Goal: Task Accomplishment & Management: Use online tool/utility

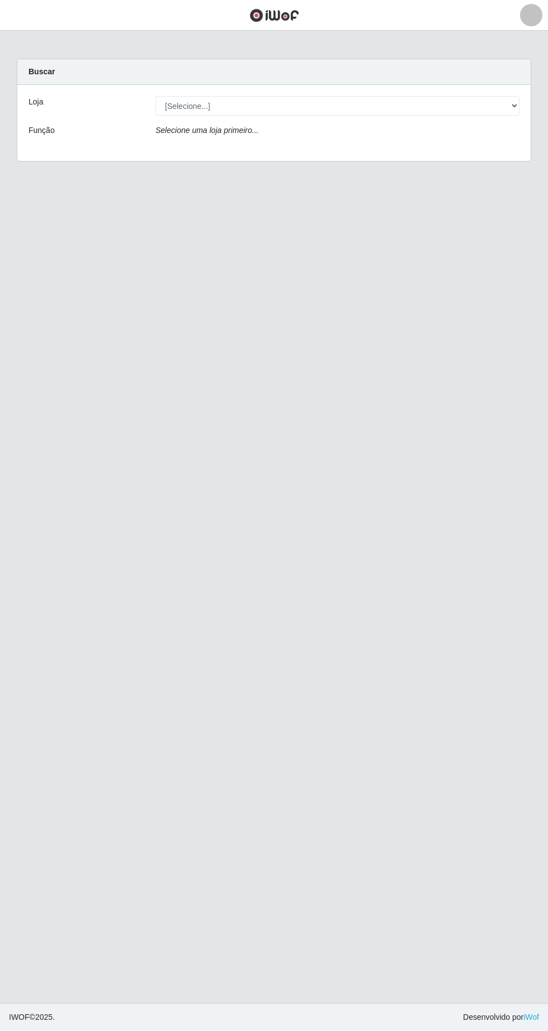
click at [137, 103] on div "Loja" at bounding box center [83, 106] width 127 height 20
click at [193, 108] on select "[Selecione...] SuperFácil Atacado - [GEOGRAPHIC_DATA]" at bounding box center [337, 106] width 364 height 20
select select "503"
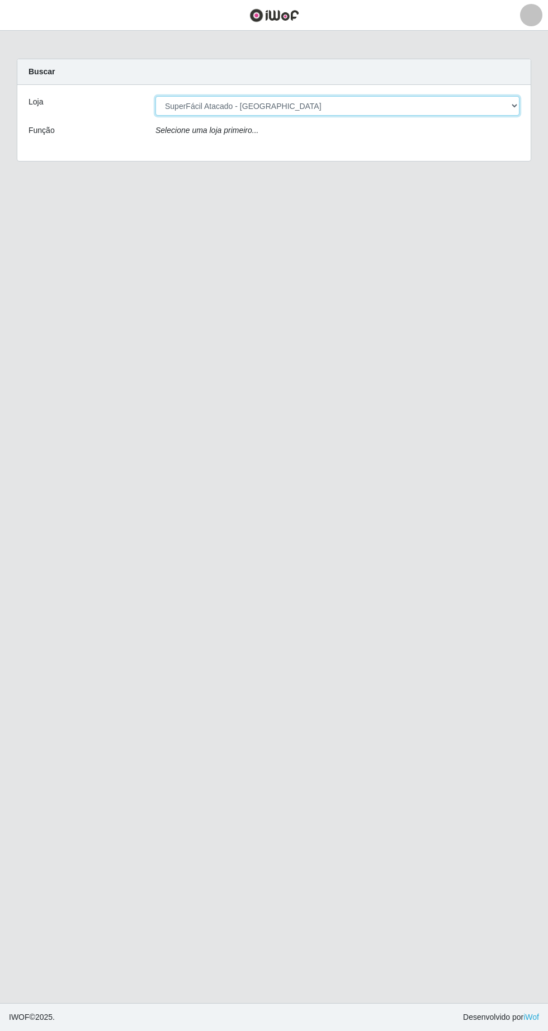
click at [155, 96] on select "[Selecione...] SuperFácil Atacado - [GEOGRAPHIC_DATA]" at bounding box center [337, 106] width 364 height 20
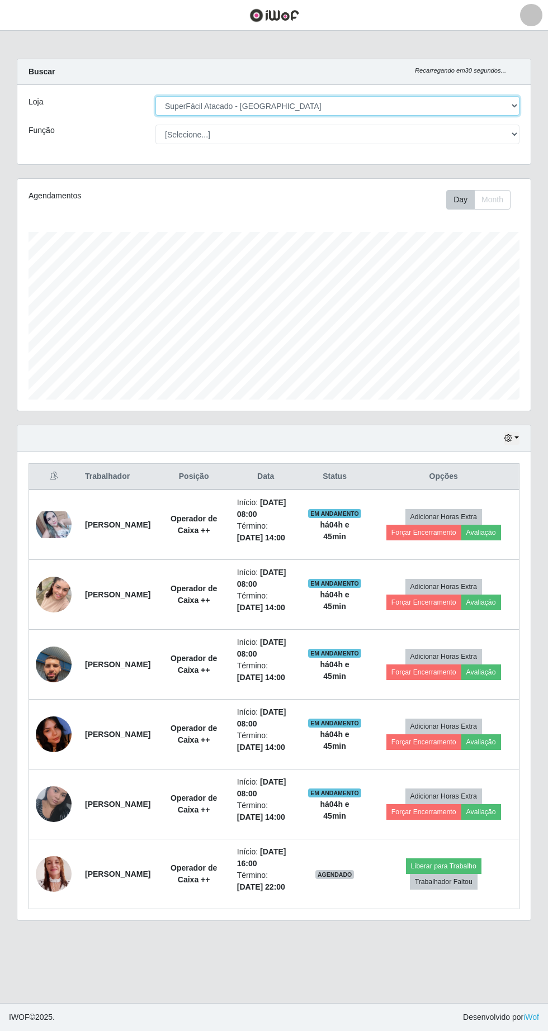
scroll to position [232, 513]
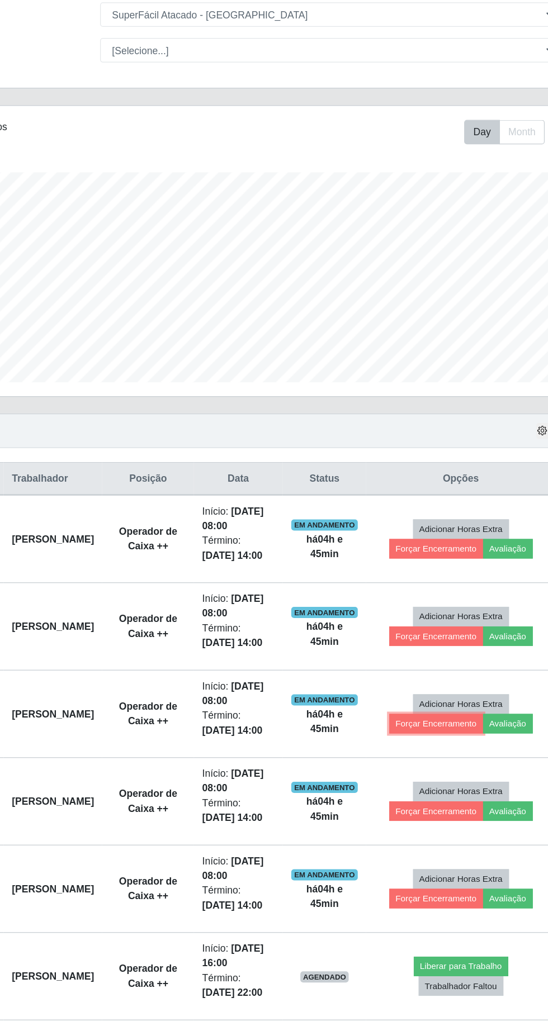
click at [432, 671] on button "Forçar Encerramento" at bounding box center [423, 672] width 75 height 16
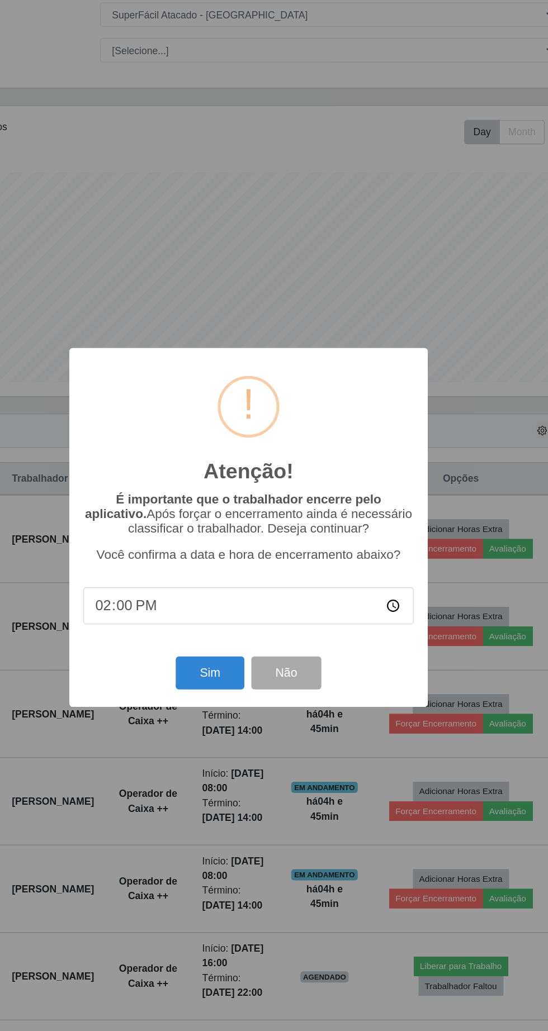
click at [268, 593] on input "14:00" at bounding box center [274, 578] width 264 height 30
type input "12:45"
click at [244, 645] on button "Sim" at bounding box center [243, 632] width 54 height 26
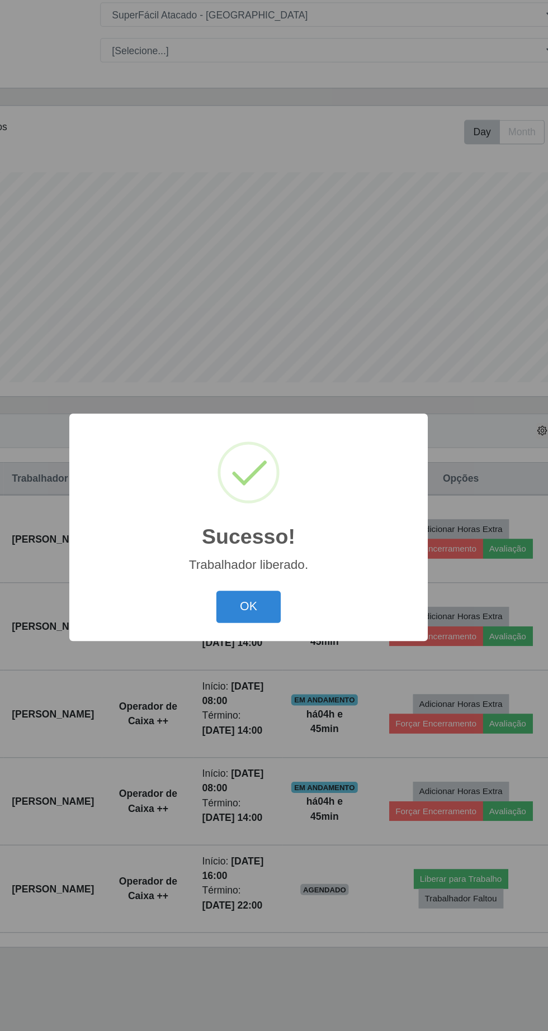
click at [273, 592] on button "OK" at bounding box center [274, 579] width 52 height 26
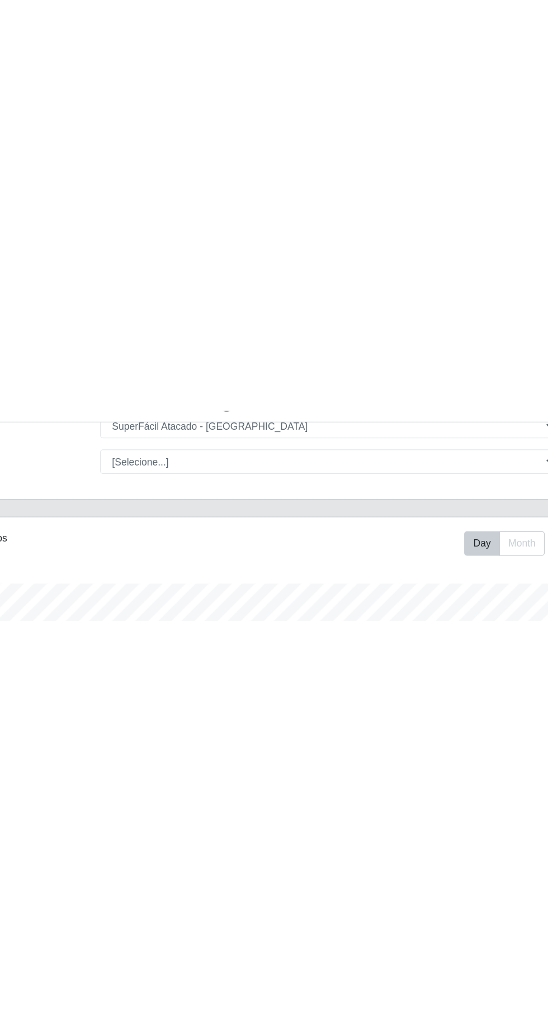
scroll to position [0, 0]
